Goal: Find specific page/section: Find specific page/section

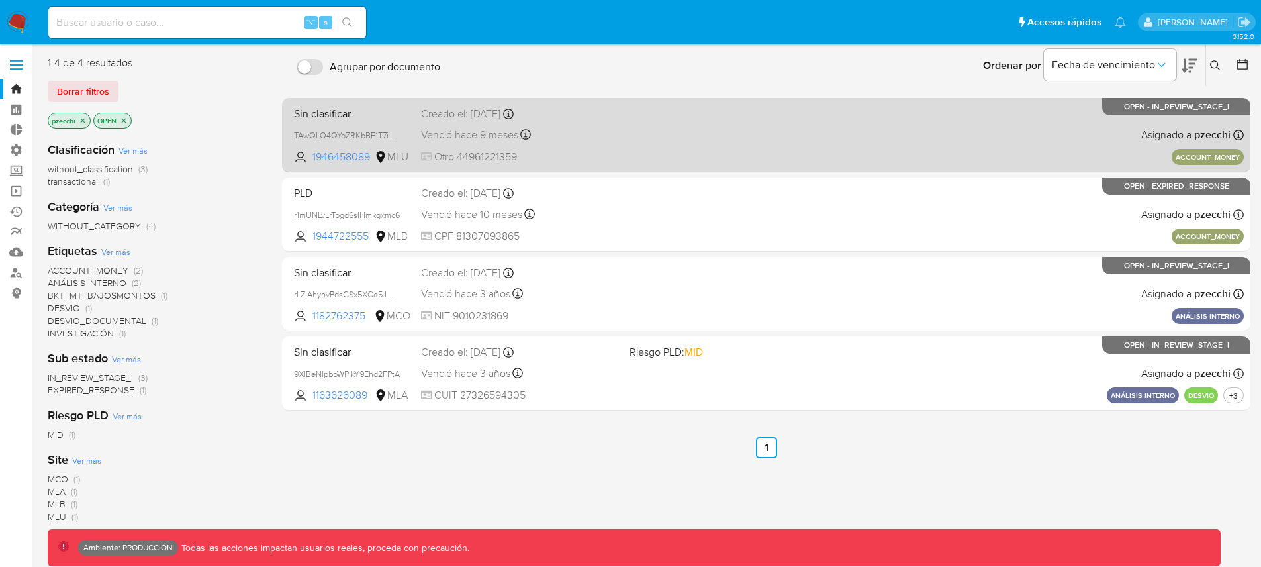
click at [467, 163] on span "Otro 44961221359" at bounding box center [520, 157] width 198 height 15
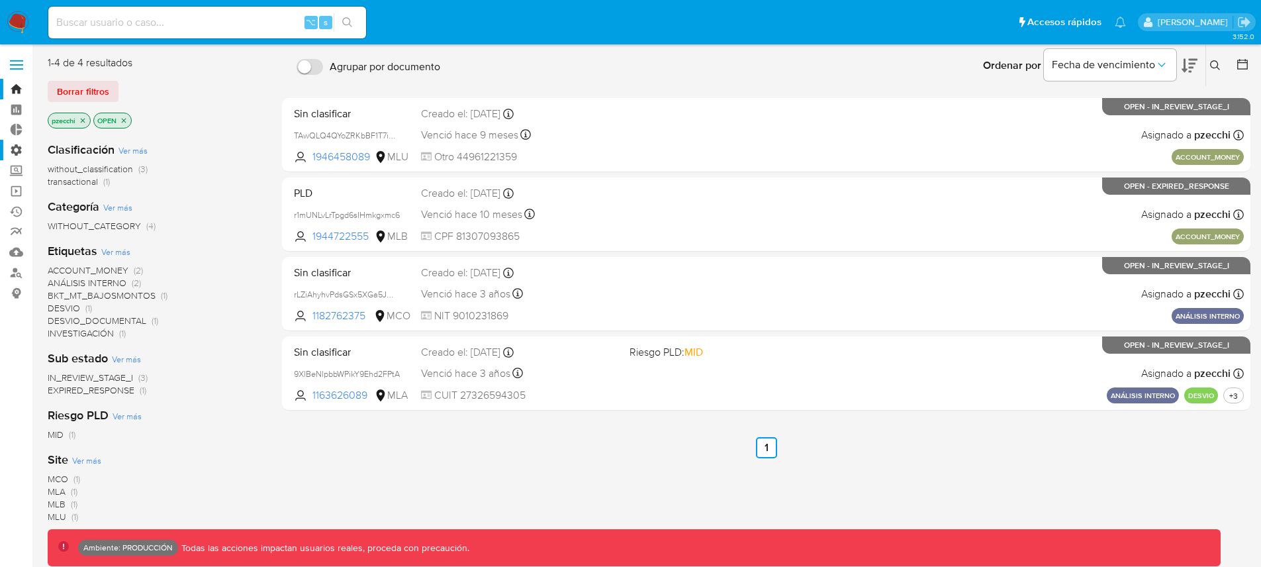
click at [16, 144] on label "Administración" at bounding box center [79, 150] width 158 height 21
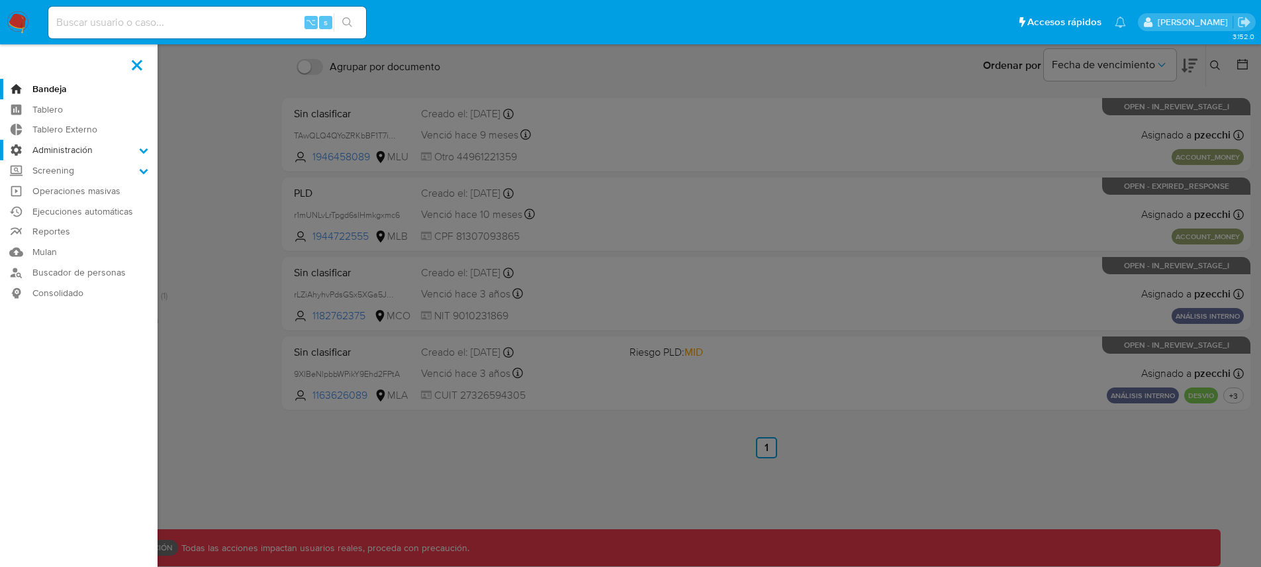
click at [0, 0] on input "Administración" at bounding box center [0, 0] width 0 height 0
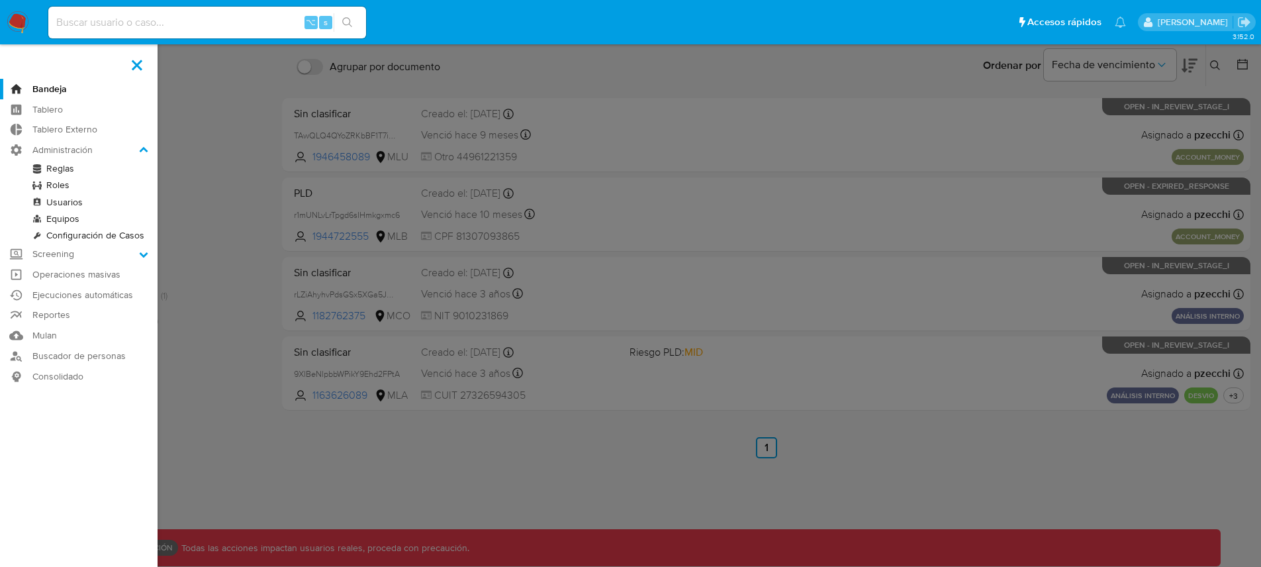
click at [54, 164] on link "Reglas" at bounding box center [79, 168] width 158 height 17
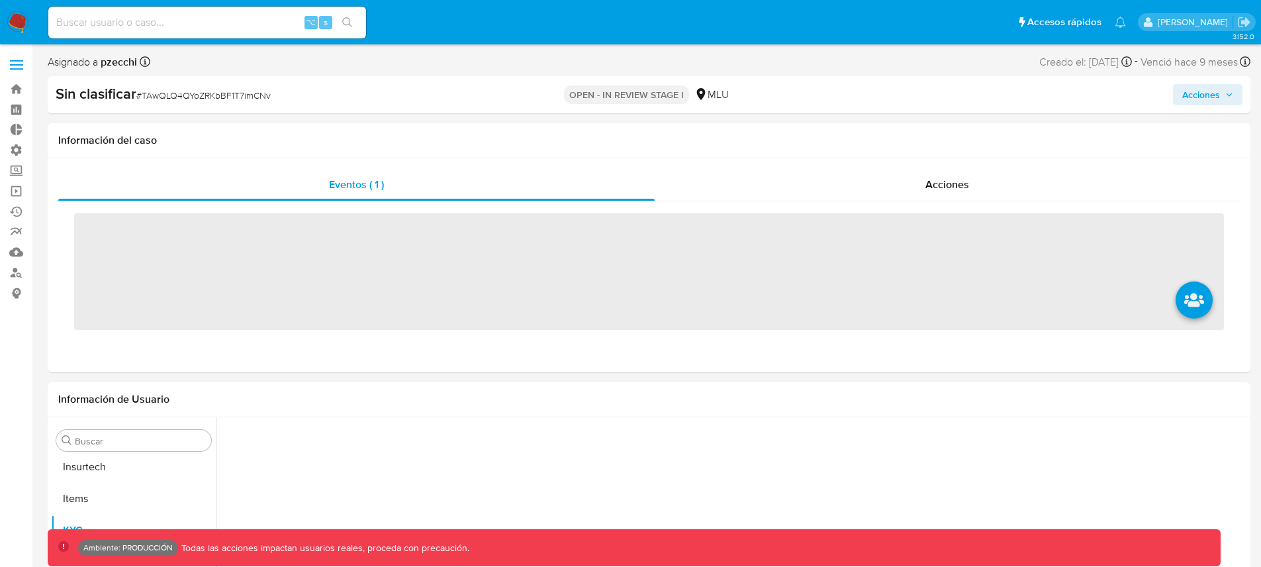
scroll to position [560, 0]
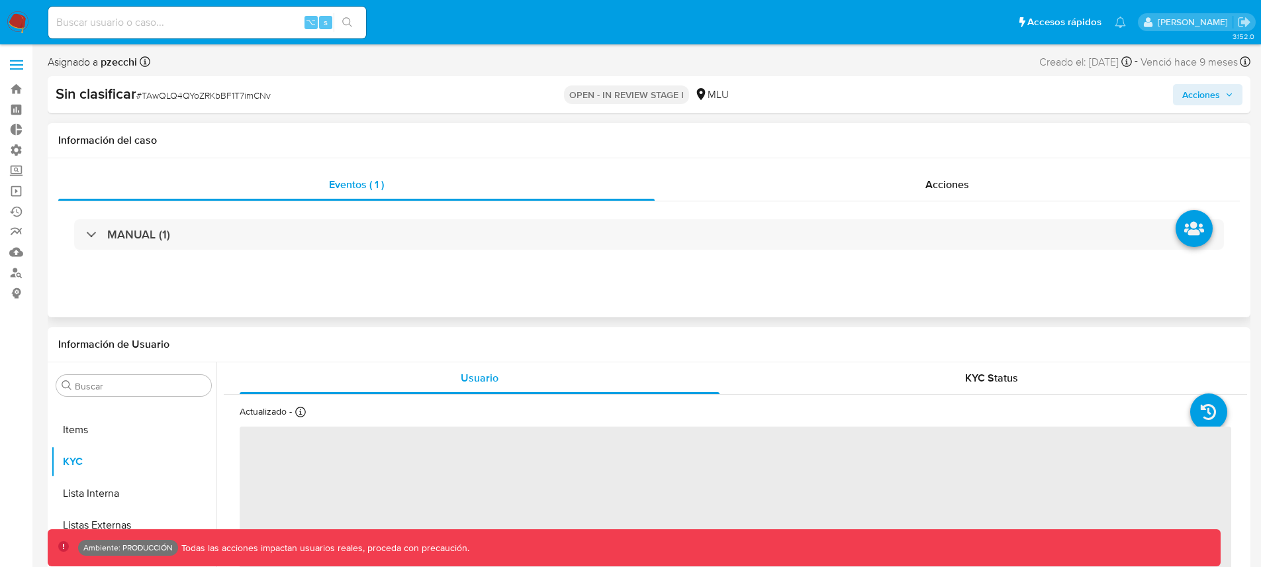
select select "10"
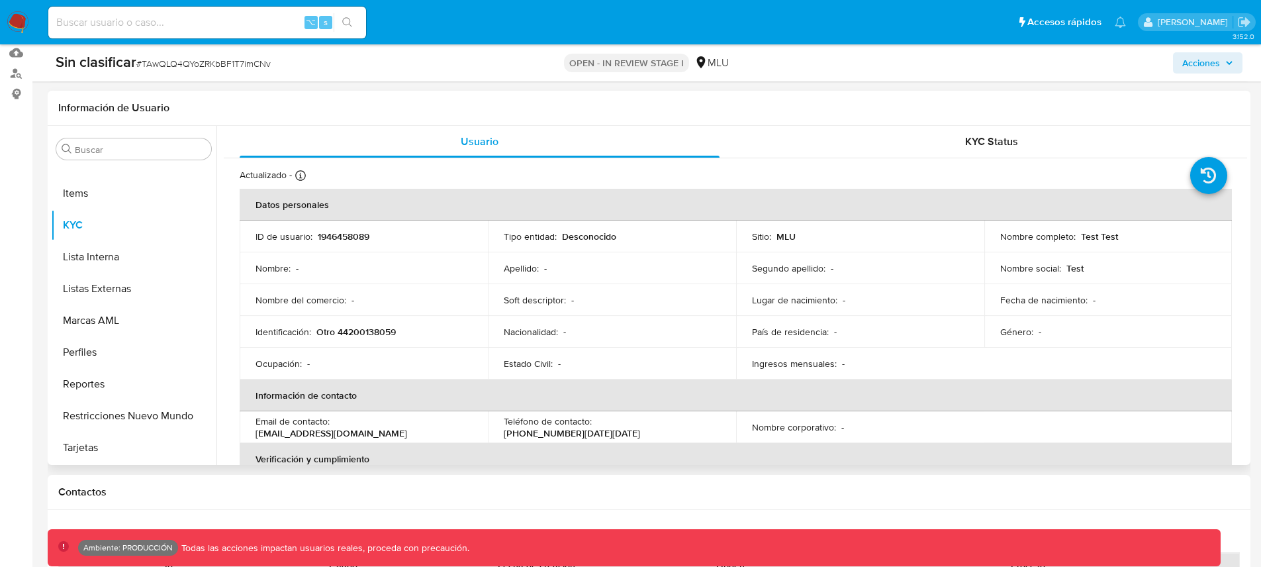
scroll to position [0, 0]
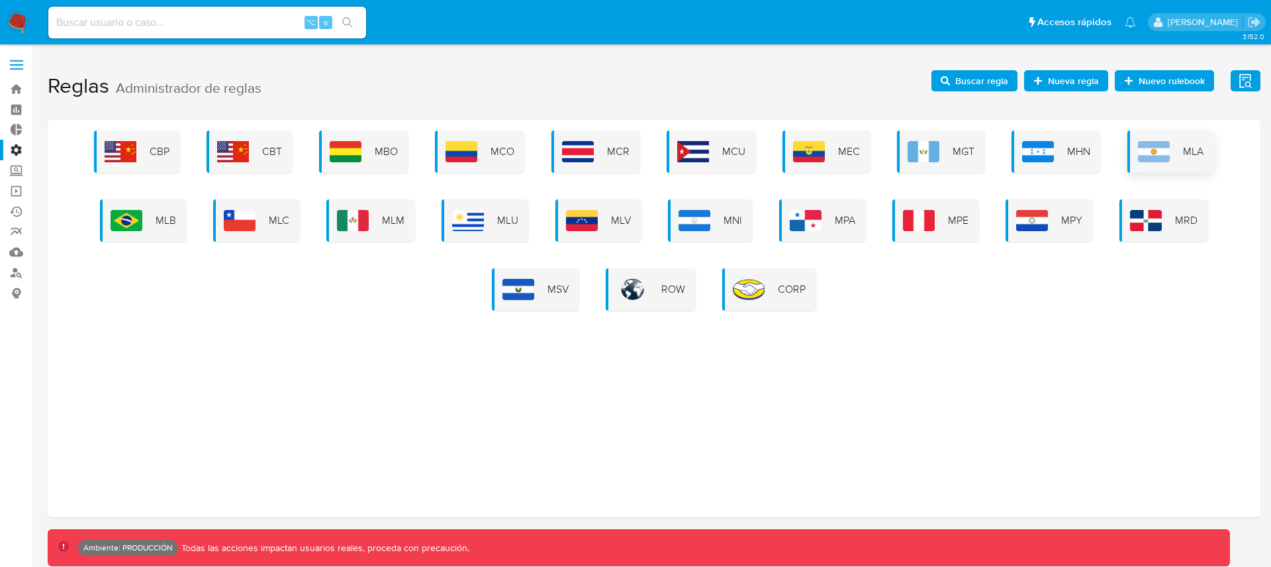
click at [1180, 130] on div "MLA" at bounding box center [1171, 151] width 87 height 42
